Goal: Transaction & Acquisition: Purchase product/service

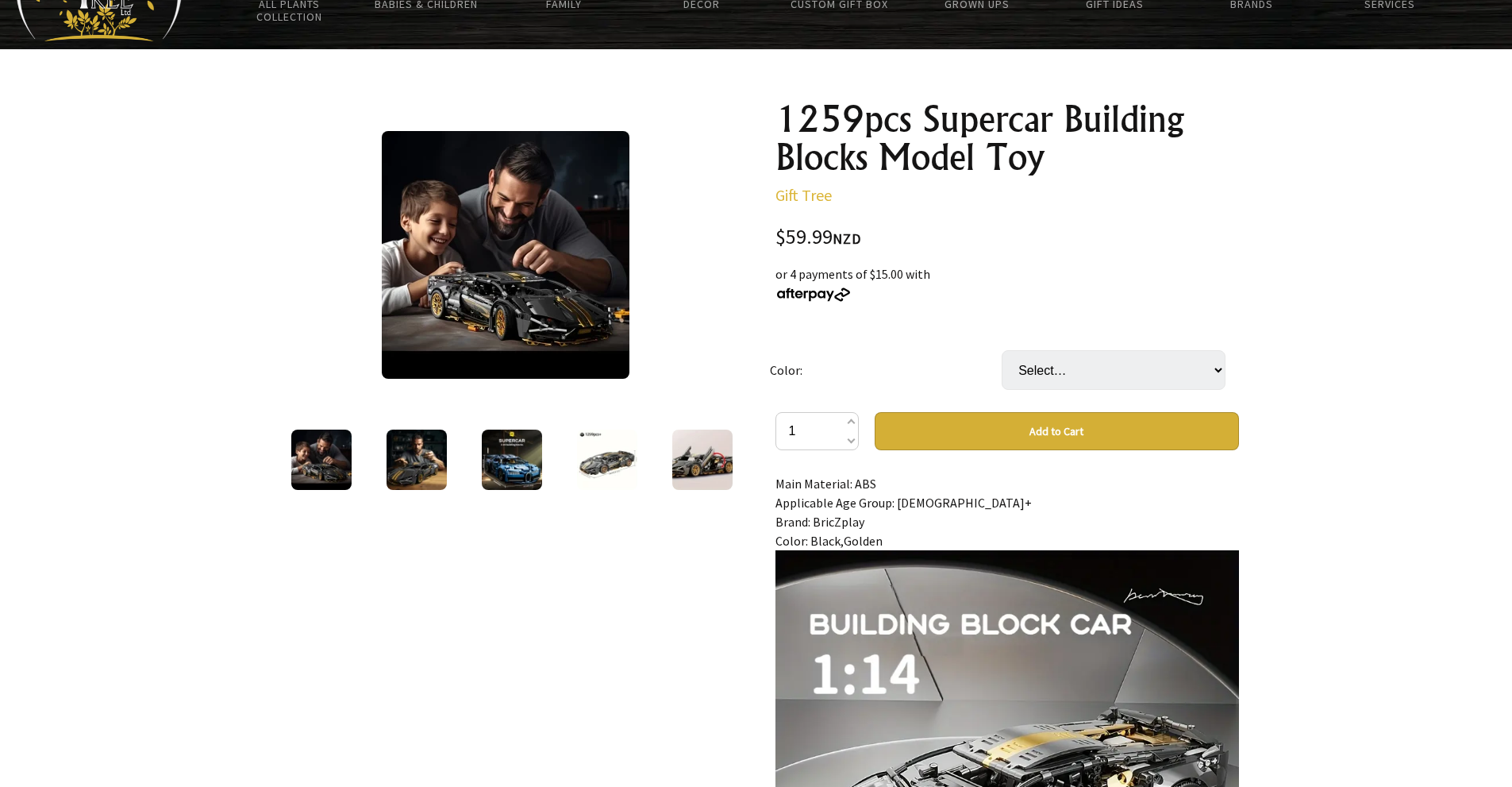
click at [588, 458] on img at bounding box center [607, 460] width 60 height 60
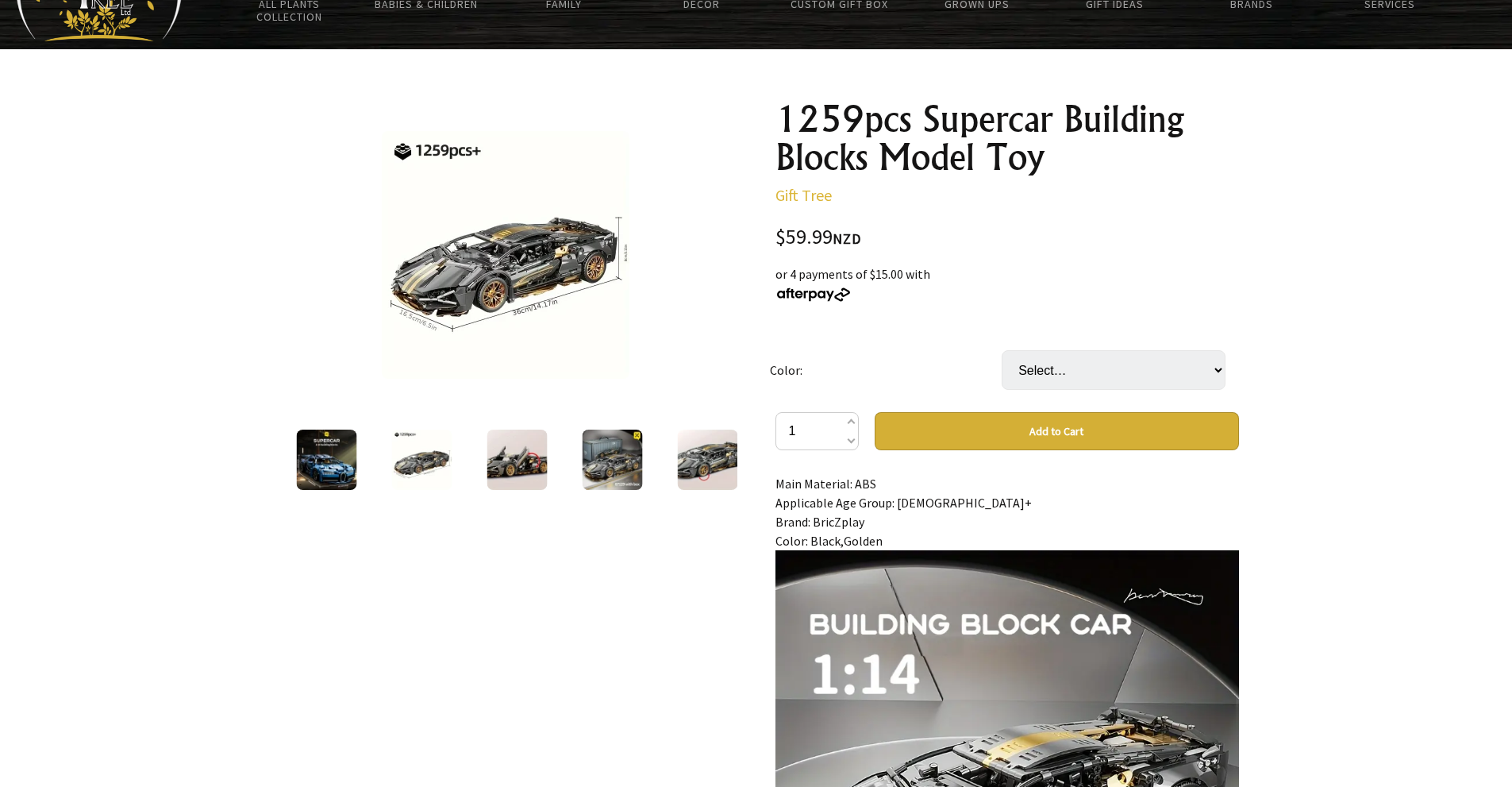
click at [538, 457] on img at bounding box center [517, 460] width 60 height 60
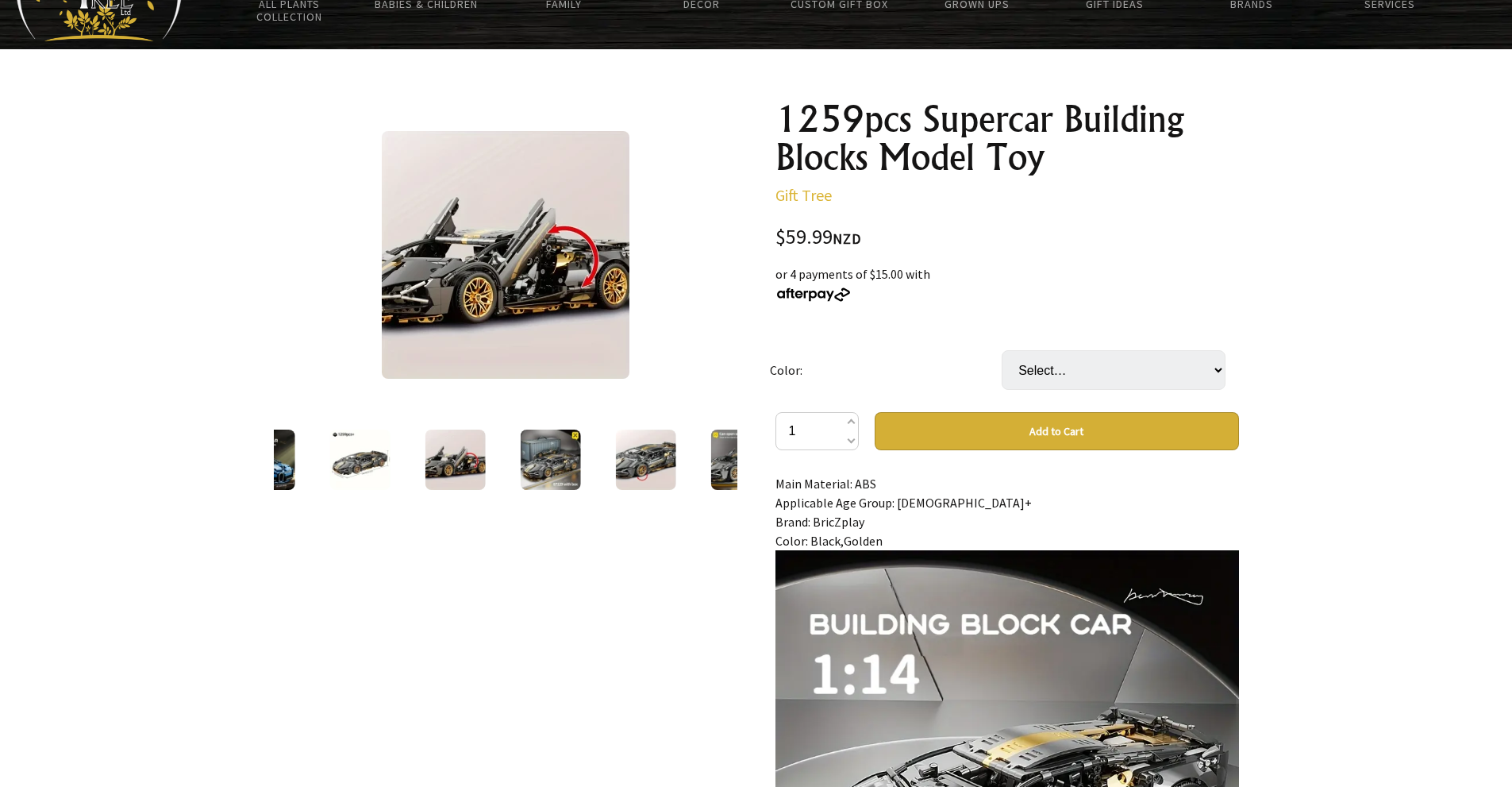
click at [549, 455] on img at bounding box center [550, 460] width 60 height 60
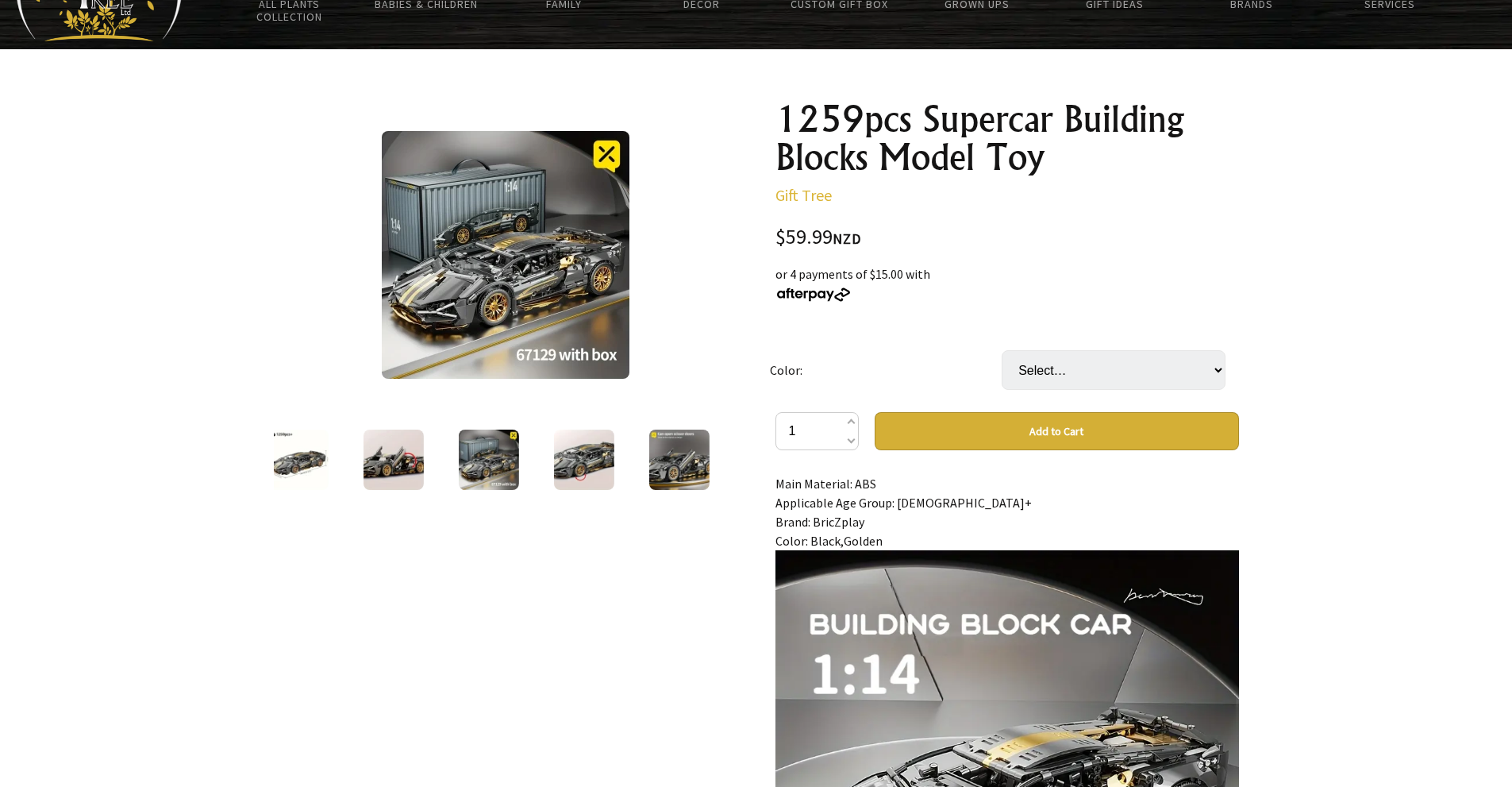
click at [574, 467] on img at bounding box center [584, 460] width 60 height 60
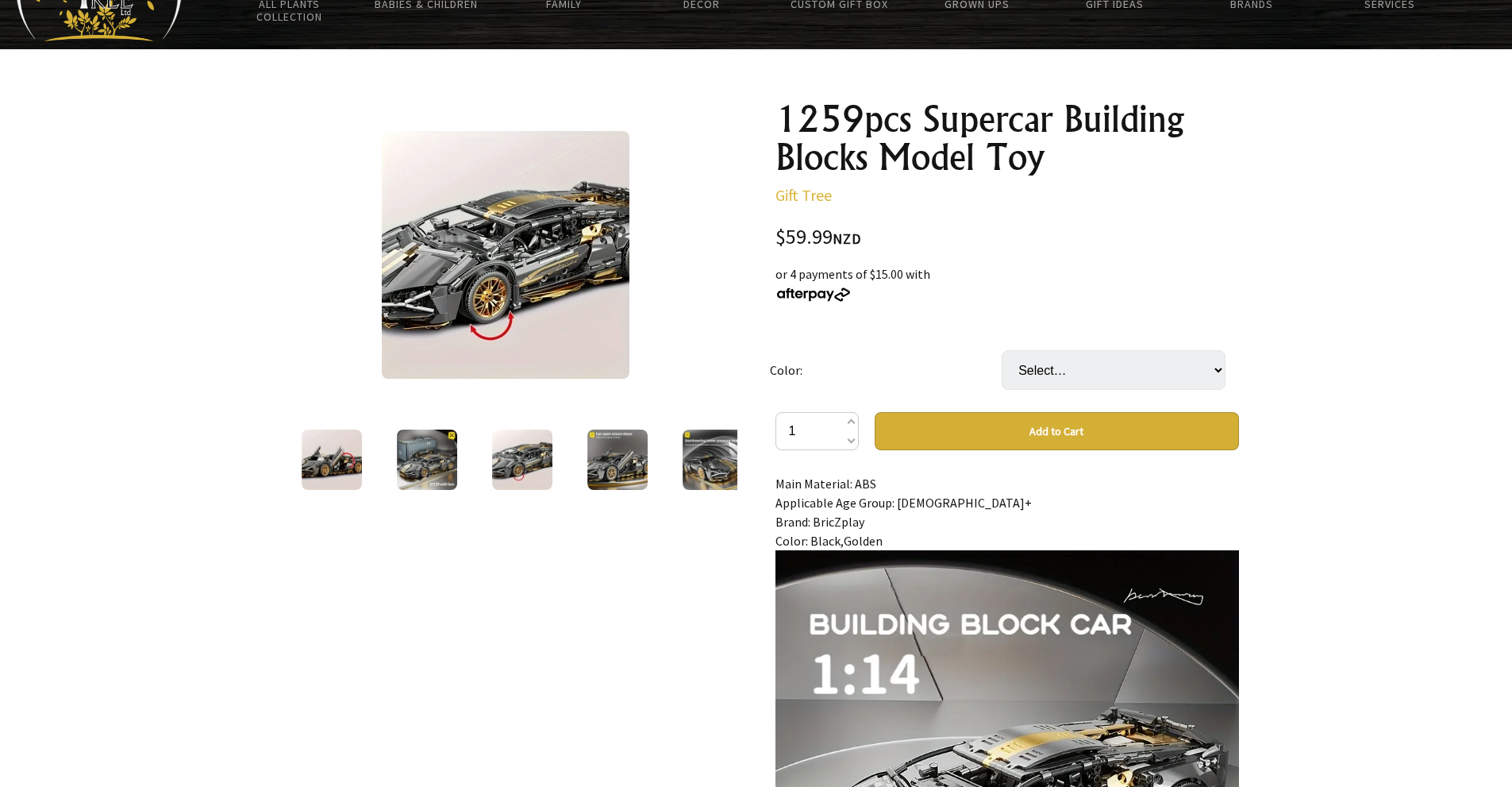
click at [602, 458] on img at bounding box center [618, 460] width 60 height 60
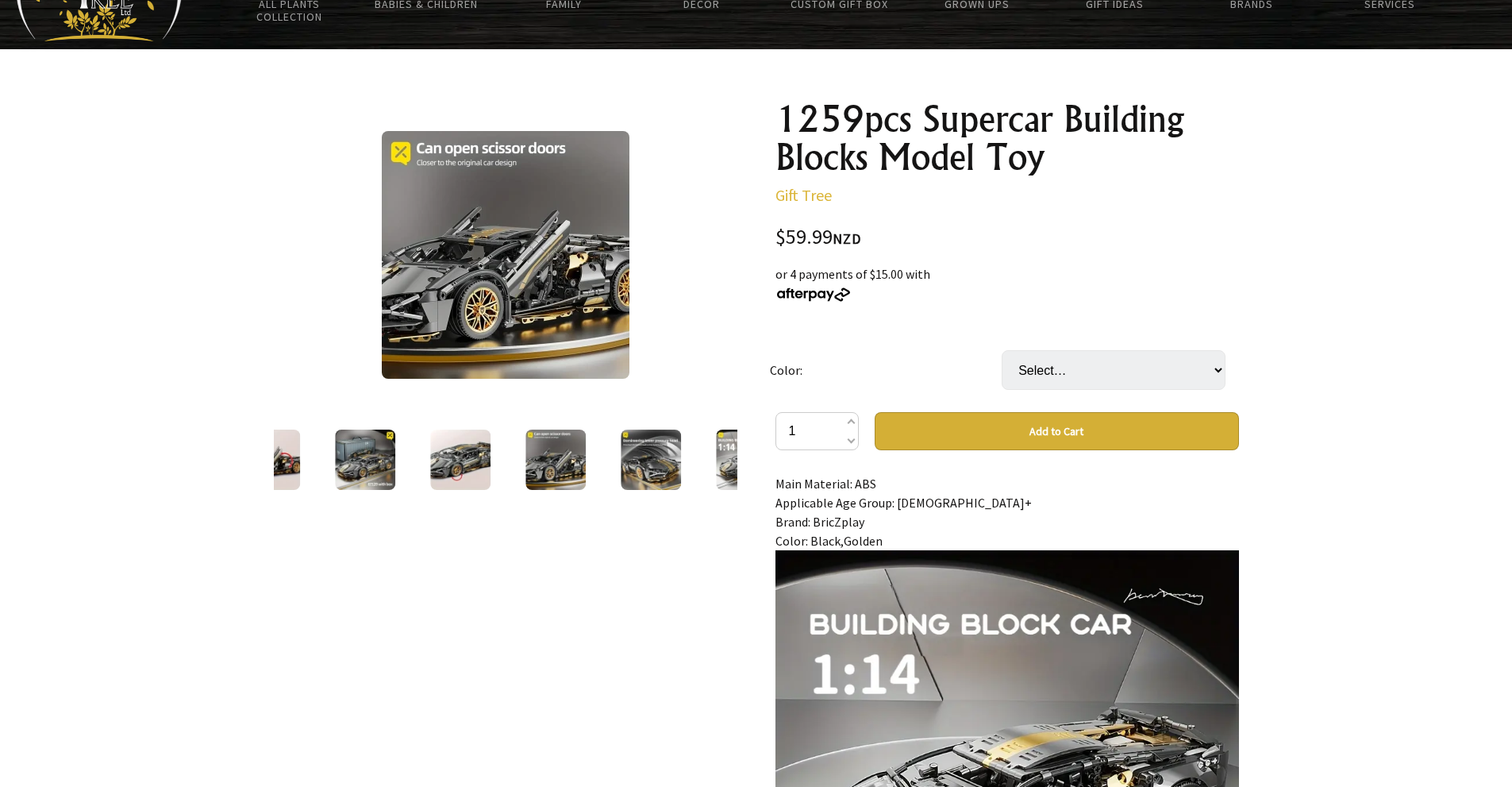
click at [668, 467] on img at bounding box center [651, 460] width 60 height 60
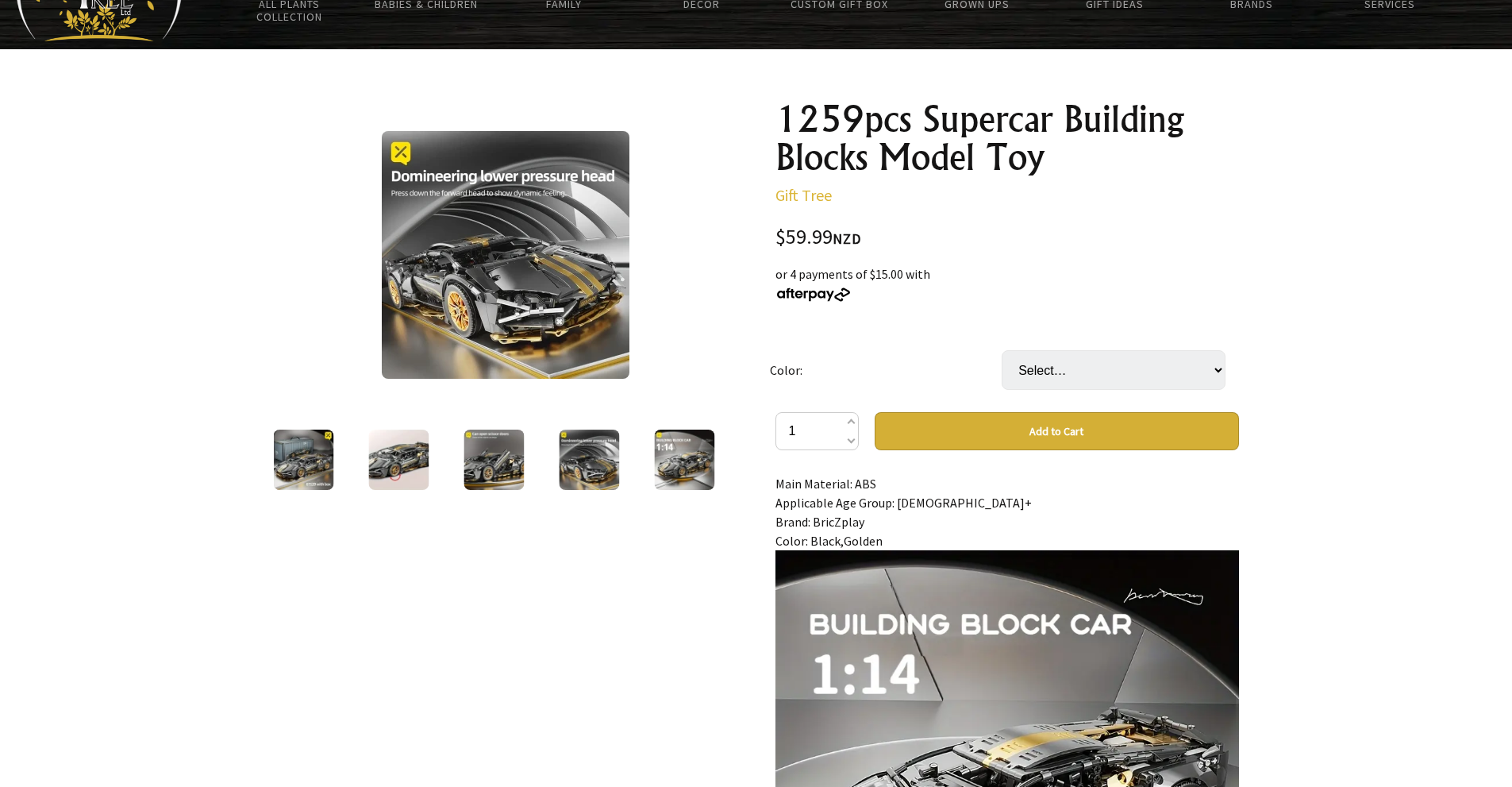
click at [677, 466] on img at bounding box center [684, 460] width 60 height 60
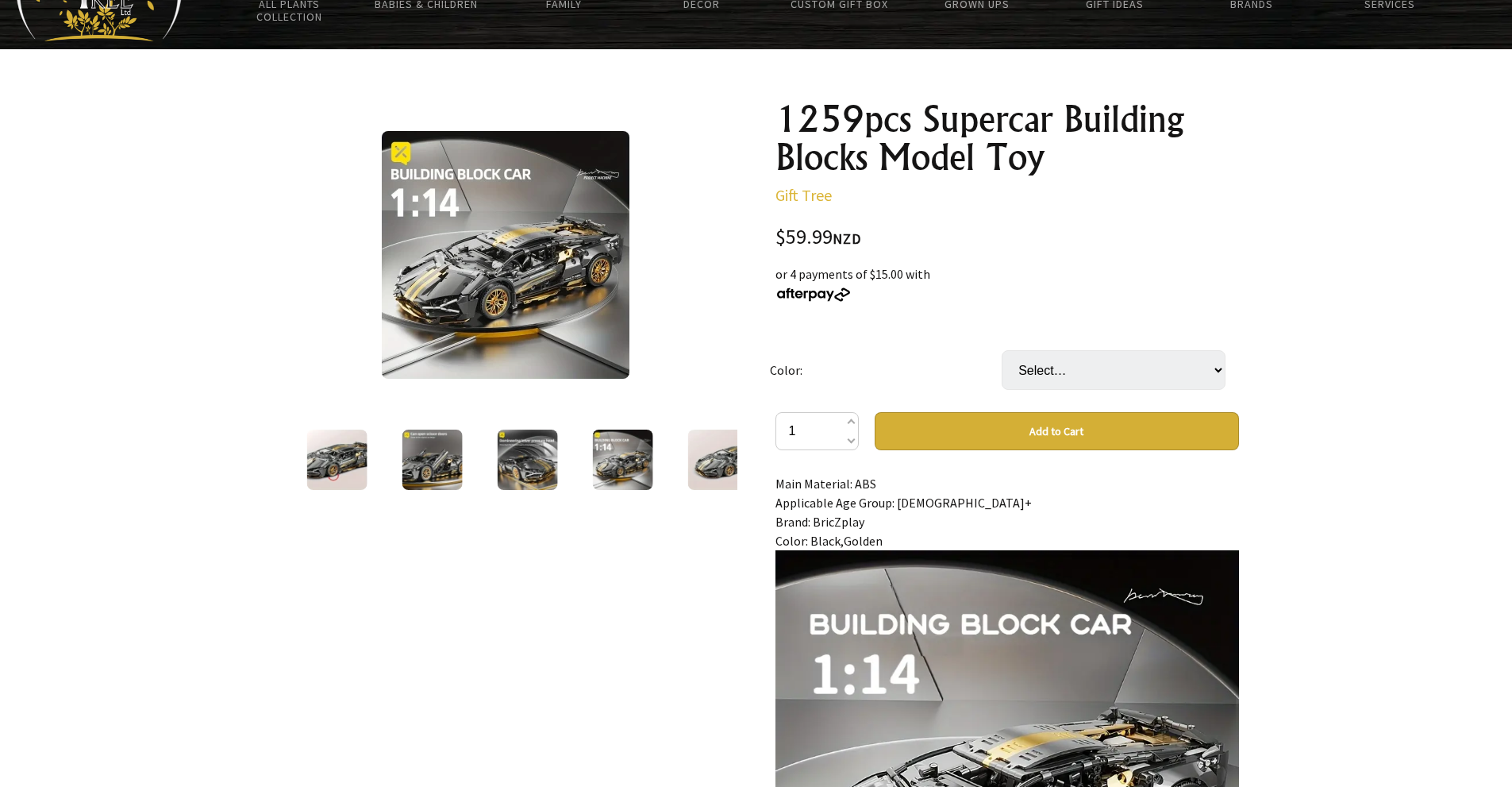
click at [716, 448] on img at bounding box center [718, 460] width 60 height 60
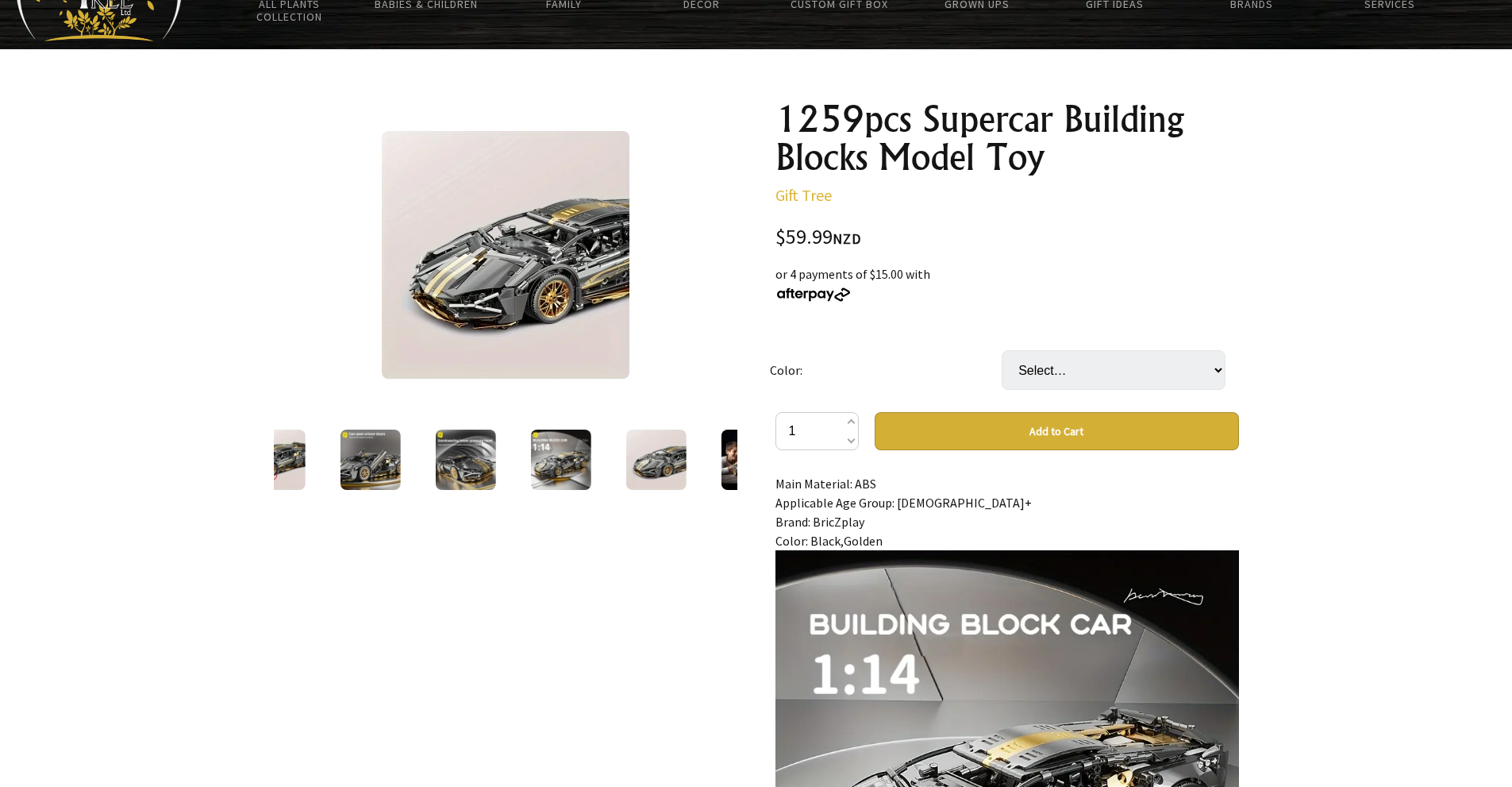
click at [716, 451] on div at bounding box center [751, 459] width 96 height 67
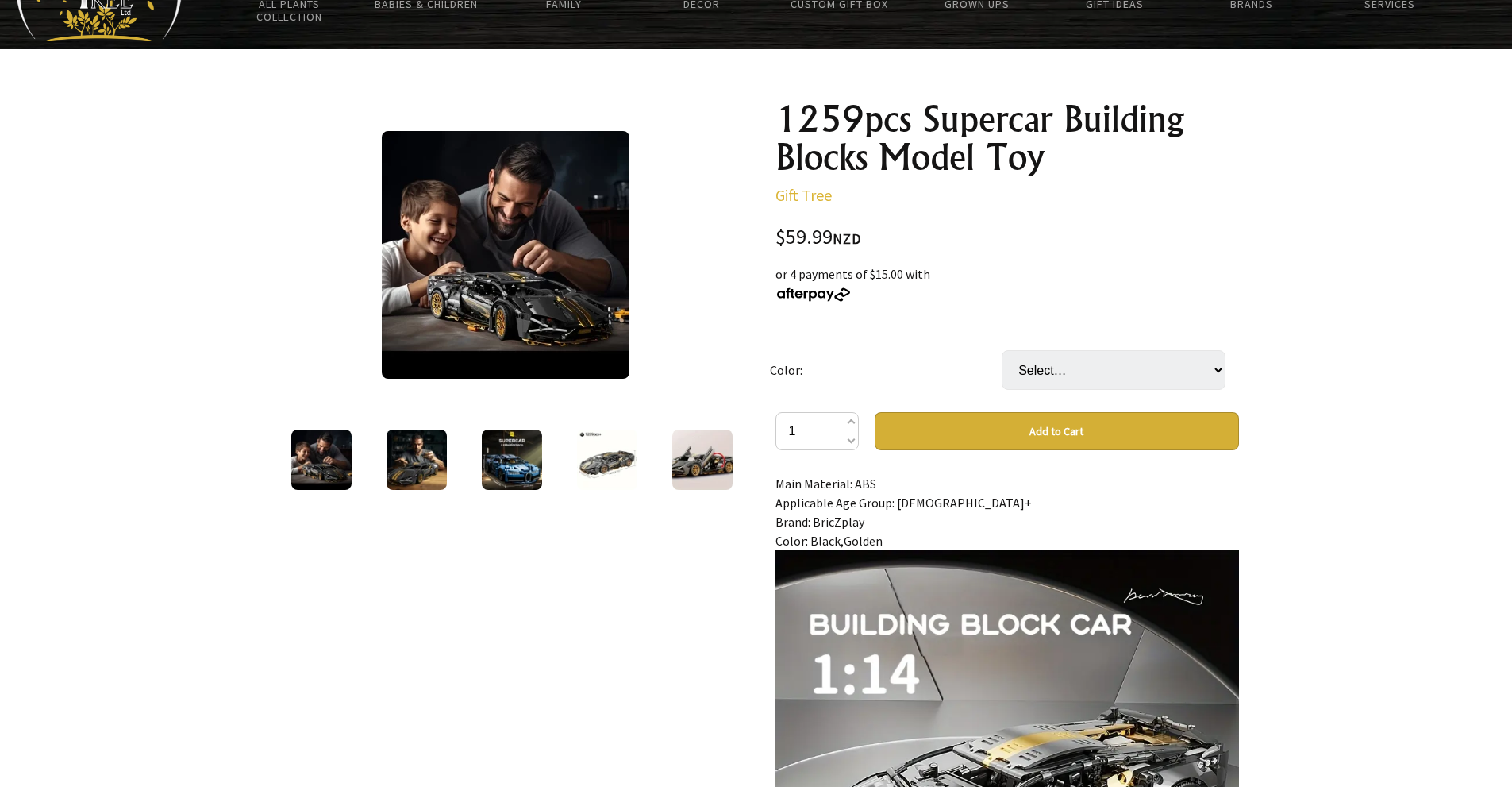
click at [603, 465] on img at bounding box center [607, 460] width 60 height 60
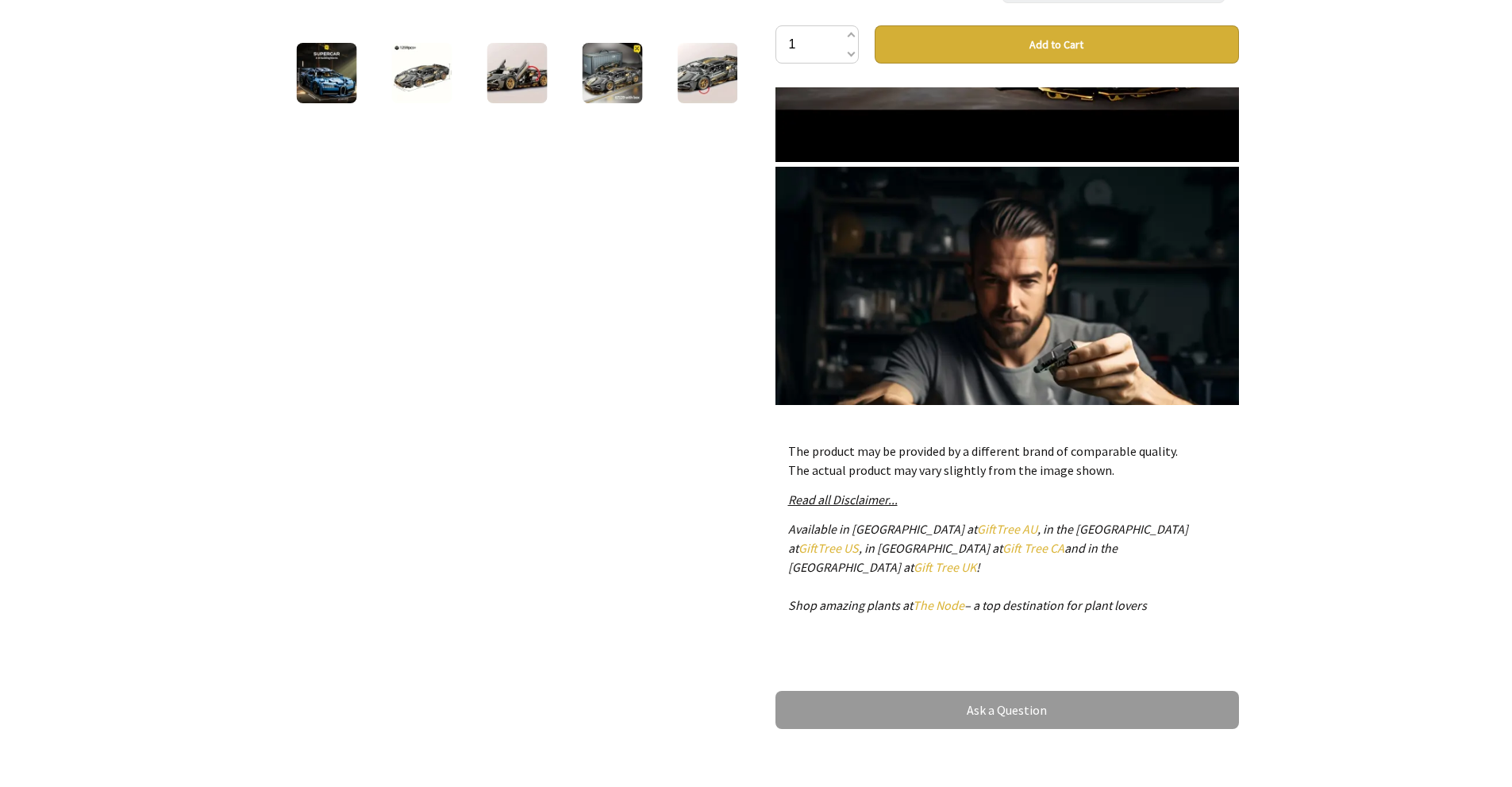
scroll to position [1965, 0]
